Goal: Task Accomplishment & Management: Manage account settings

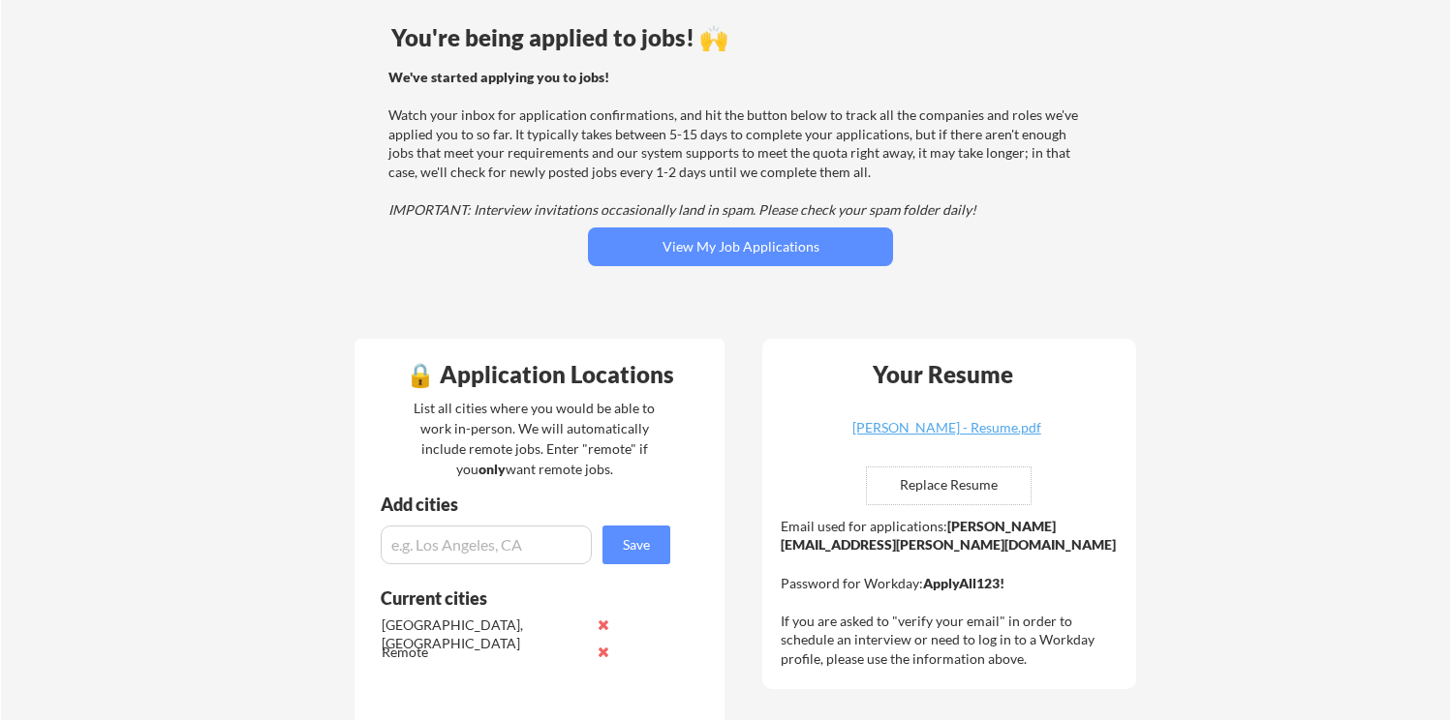
scroll to position [175, 0]
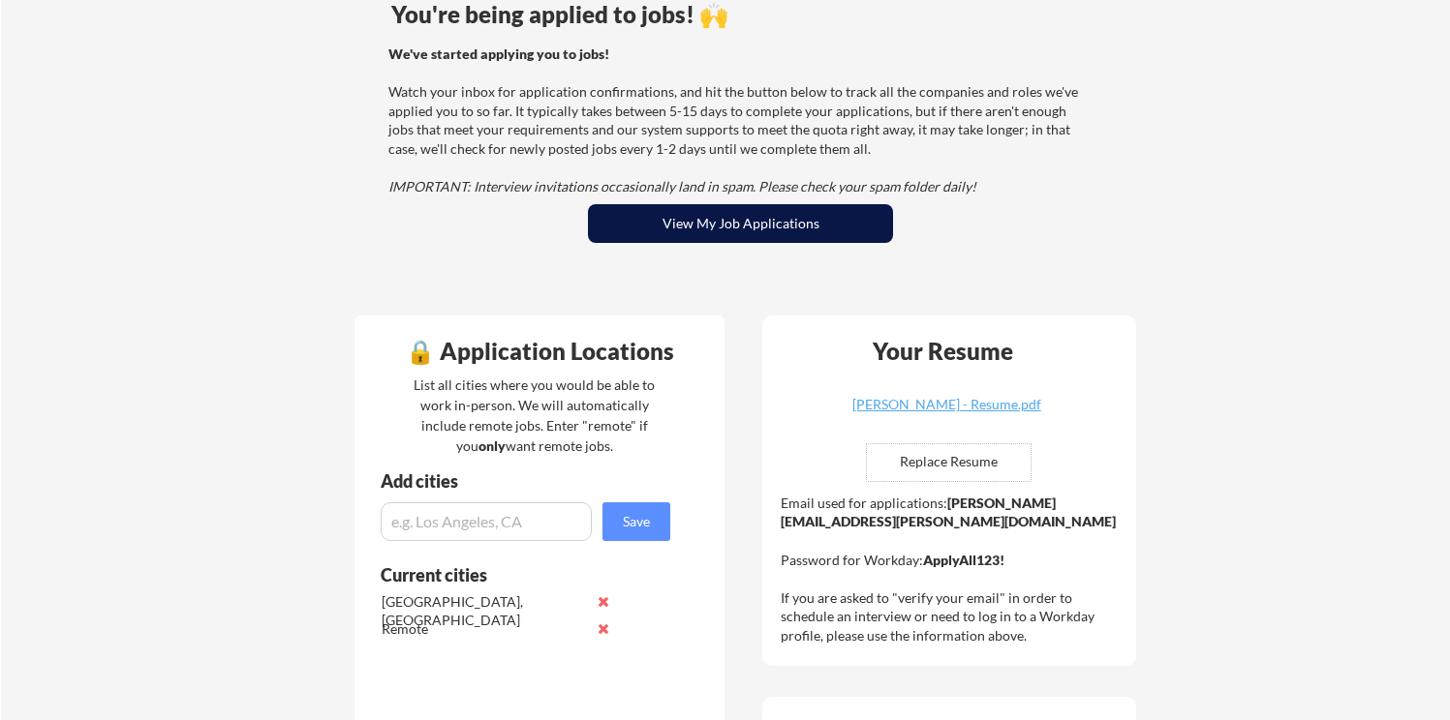
click at [676, 229] on button "View My Job Applications" at bounding box center [740, 223] width 305 height 39
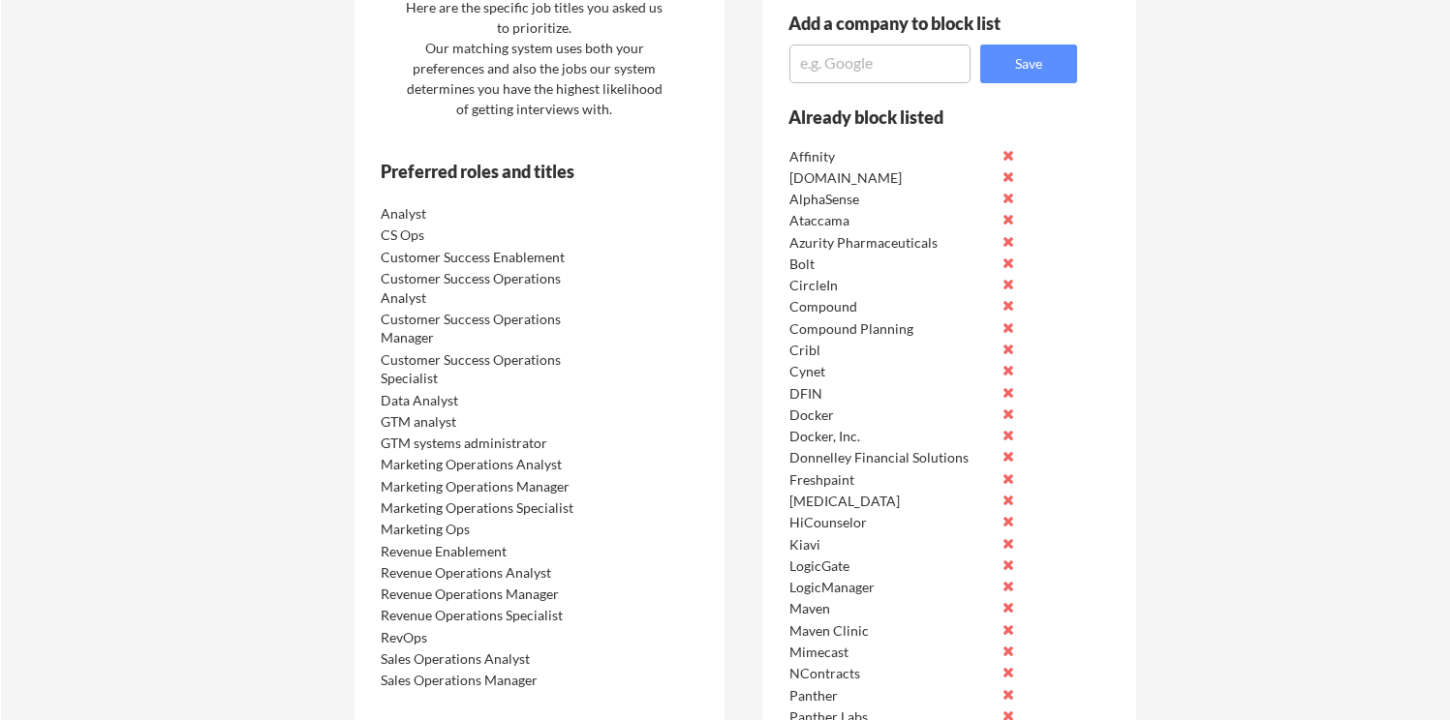
scroll to position [1016, 0]
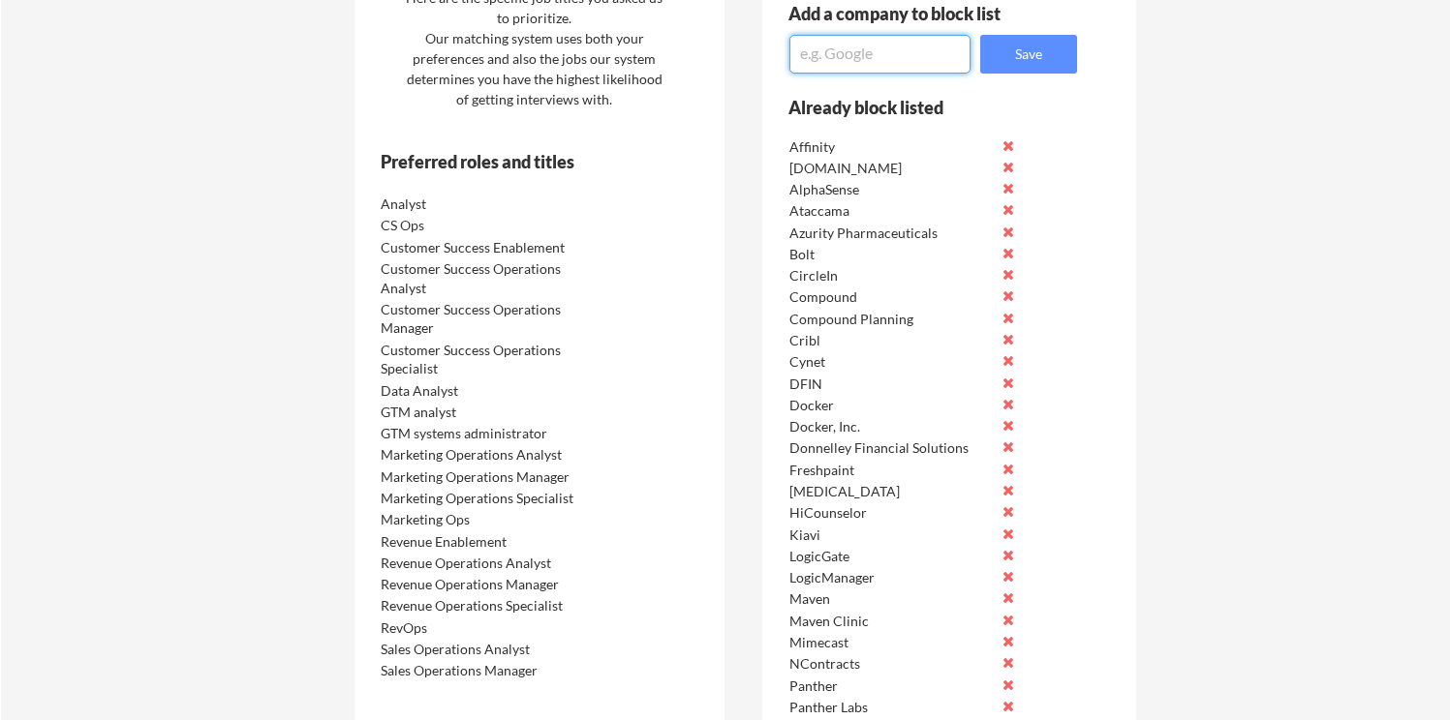
click at [822, 52] on textarea at bounding box center [879, 54] width 181 height 39
type textarea "DFIN"
click at [996, 57] on button "Save" at bounding box center [1028, 54] width 97 height 39
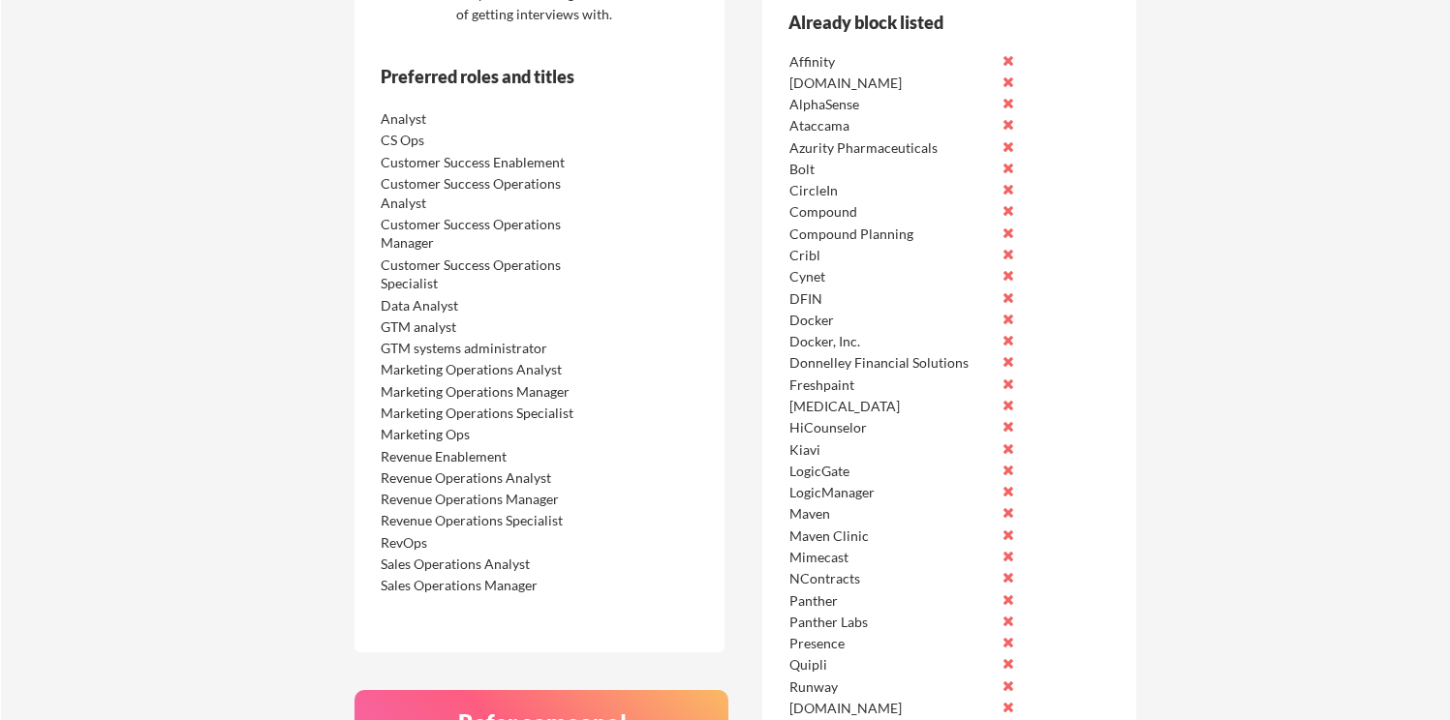
scroll to position [1111, 0]
